Goal: Transaction & Acquisition: Download file/media

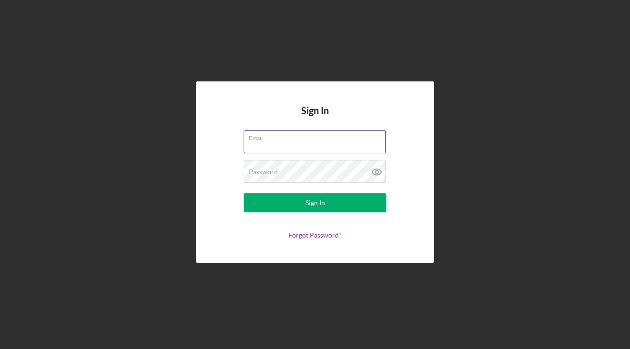
type input "[EMAIL_ADDRESS][DOMAIN_NAME]"
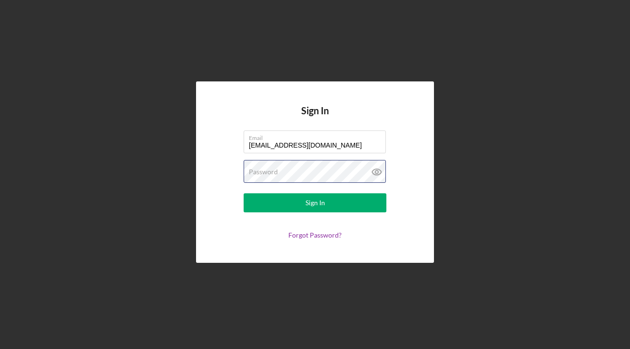
click at [315, 203] on button "Sign In" at bounding box center [315, 202] width 143 height 19
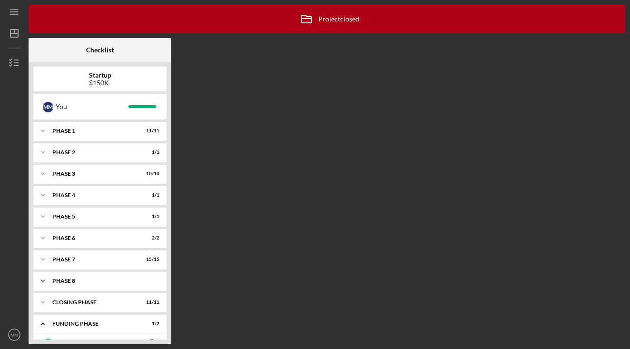
click at [44, 285] on icon "Icon/Expander" at bounding box center [42, 280] width 19 height 19
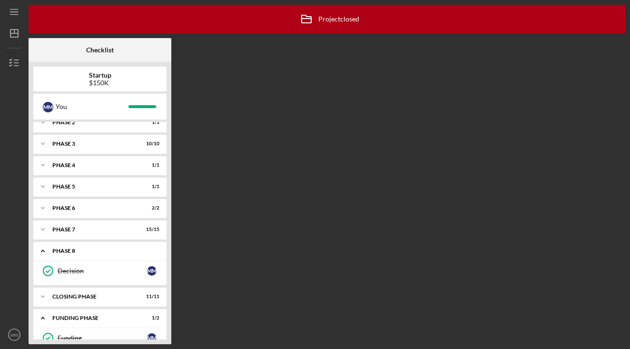
scroll to position [31, 0]
click at [43, 296] on icon "Icon/Expander" at bounding box center [42, 295] width 19 height 19
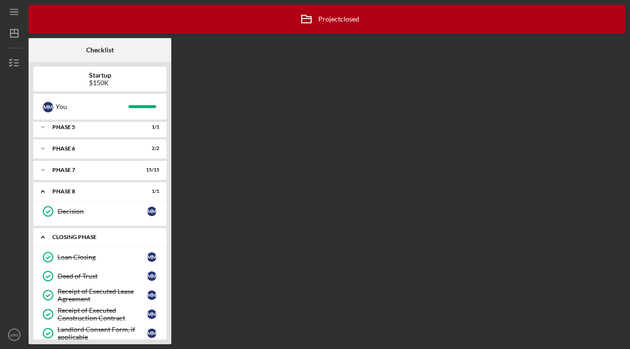
scroll to position [90, 0]
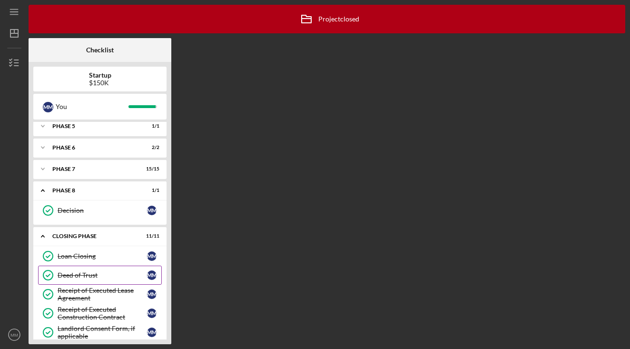
click at [59, 279] on icon "Deed of Trust" at bounding box center [48, 275] width 24 height 24
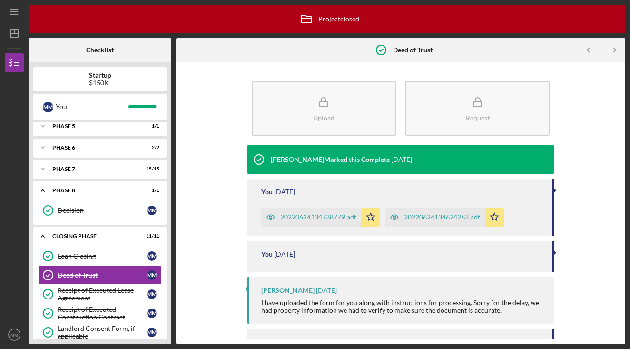
click at [334, 216] on div "20220624134738779.pdf" at bounding box center [318, 217] width 76 height 8
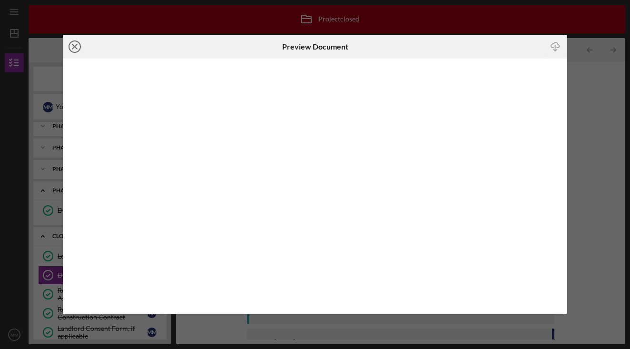
click at [78, 49] on icon "Icon/Close" at bounding box center [75, 47] width 24 height 24
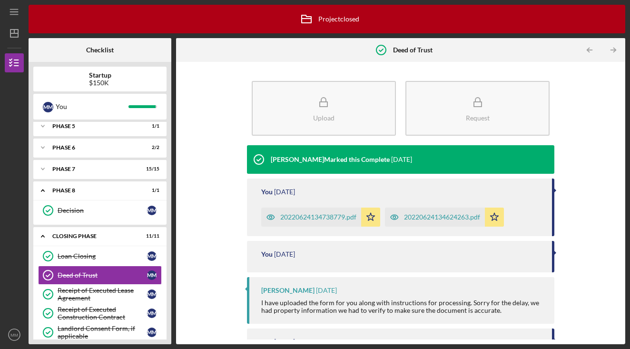
click at [429, 216] on div "20220624134624263.pdf" at bounding box center [442, 217] width 76 height 8
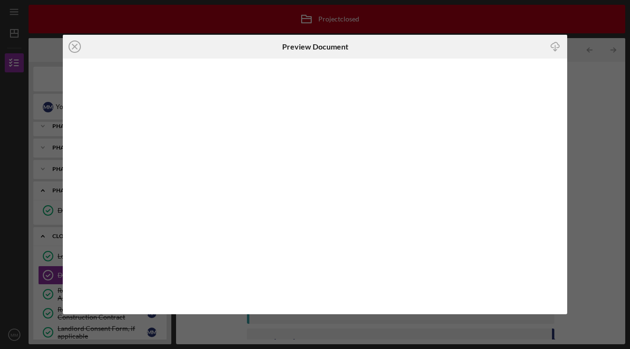
click at [555, 48] on line "button" at bounding box center [555, 48] width 0 height 5
click at [412, 332] on div "Icon/Close Preview Document Icon/Download" at bounding box center [315, 174] width 630 height 349
